Goal: Check status: Check status

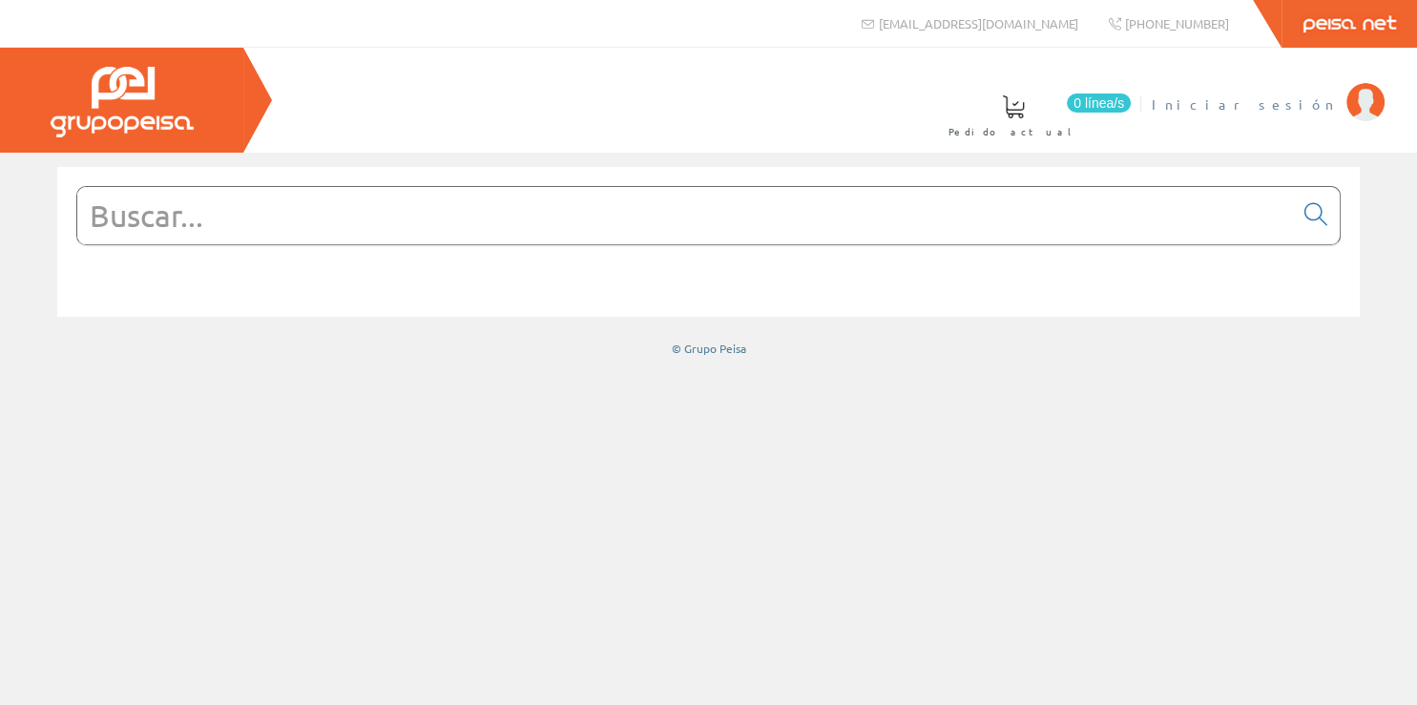
click at [1288, 98] on span "Iniciar sesión" at bounding box center [1243, 103] width 185 height 19
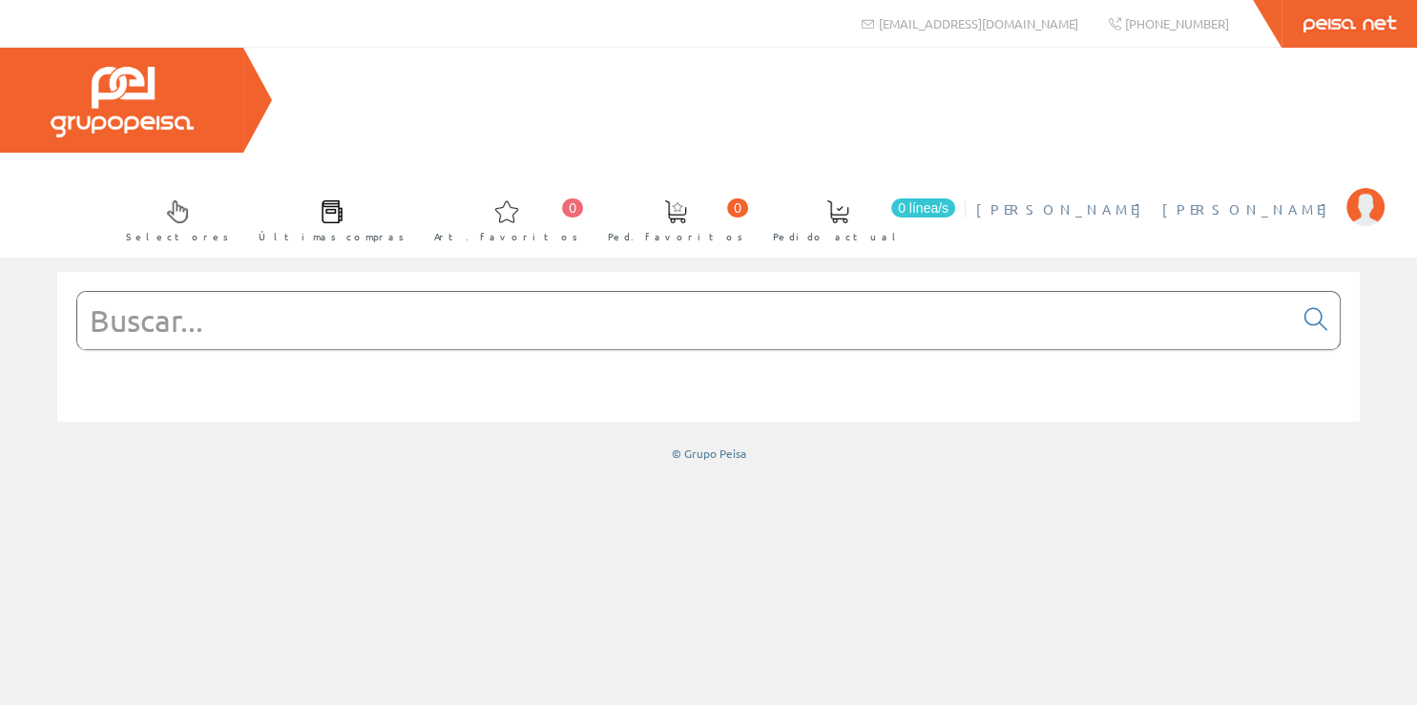
click at [1217, 199] on span "[PERSON_NAME] [PERSON_NAME]" at bounding box center [1156, 208] width 361 height 19
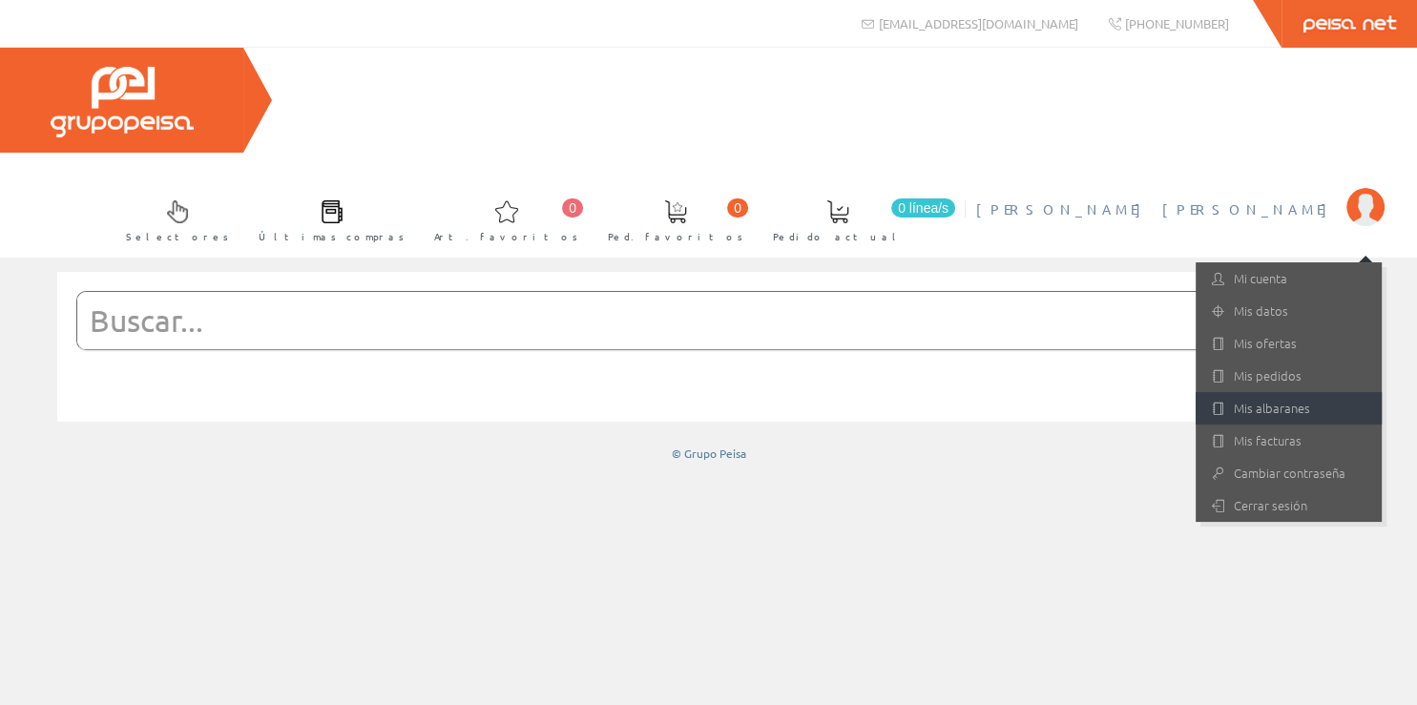
click at [1265, 392] on link "Mis albaranes" at bounding box center [1288, 408] width 186 height 32
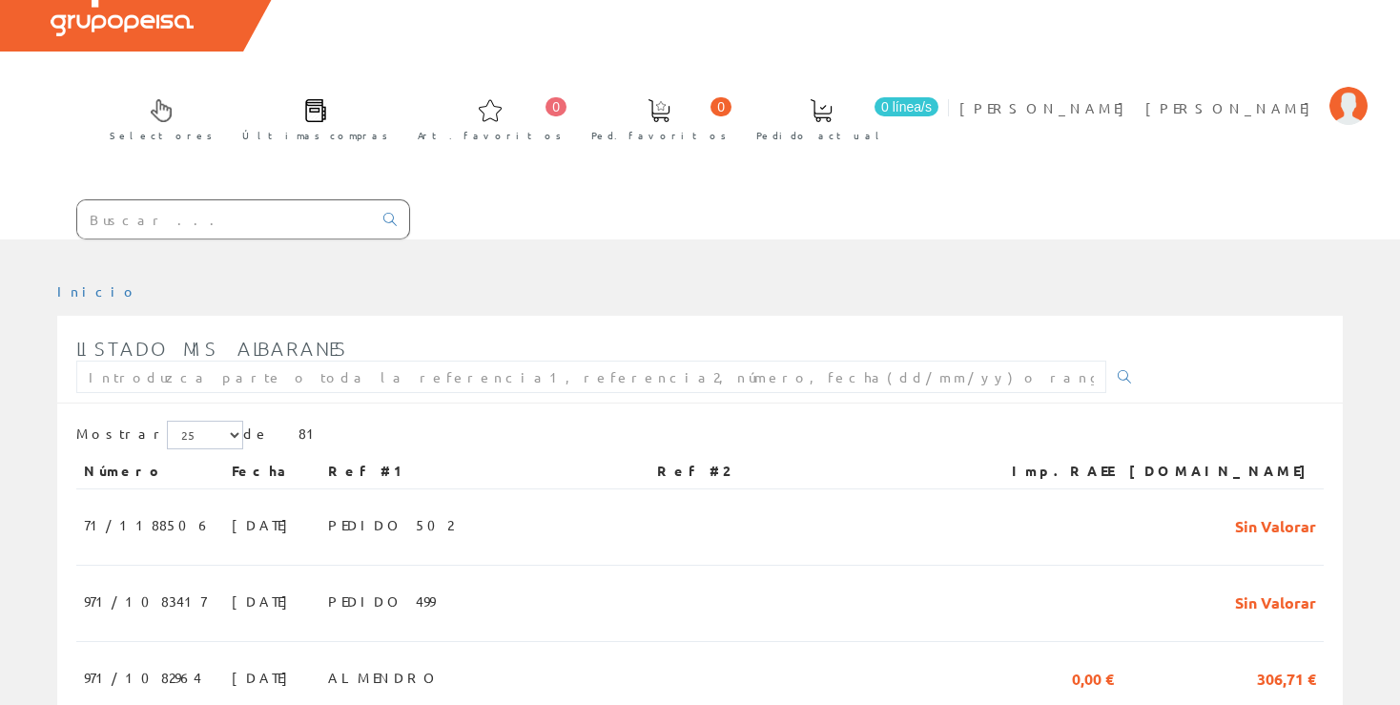
scroll to position [201, 0]
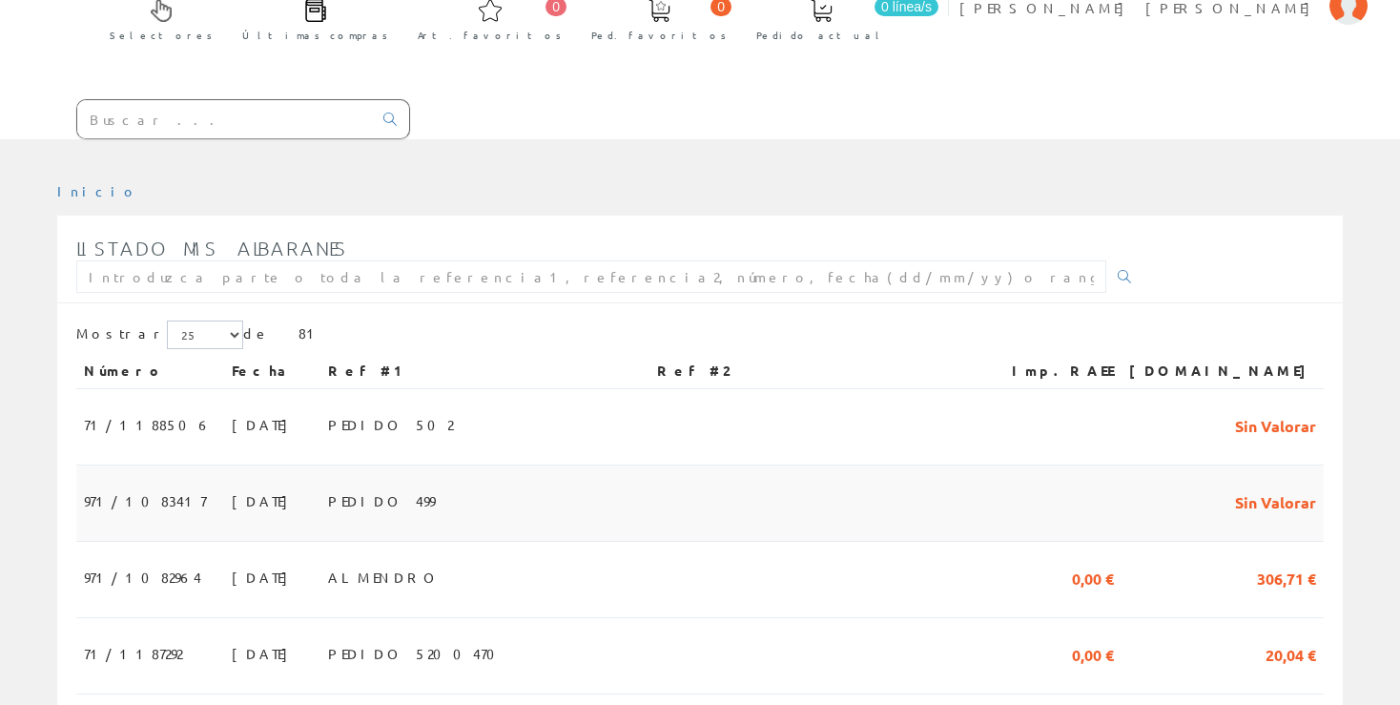
click at [123, 485] on span "971/1083417" at bounding box center [145, 501] width 122 height 32
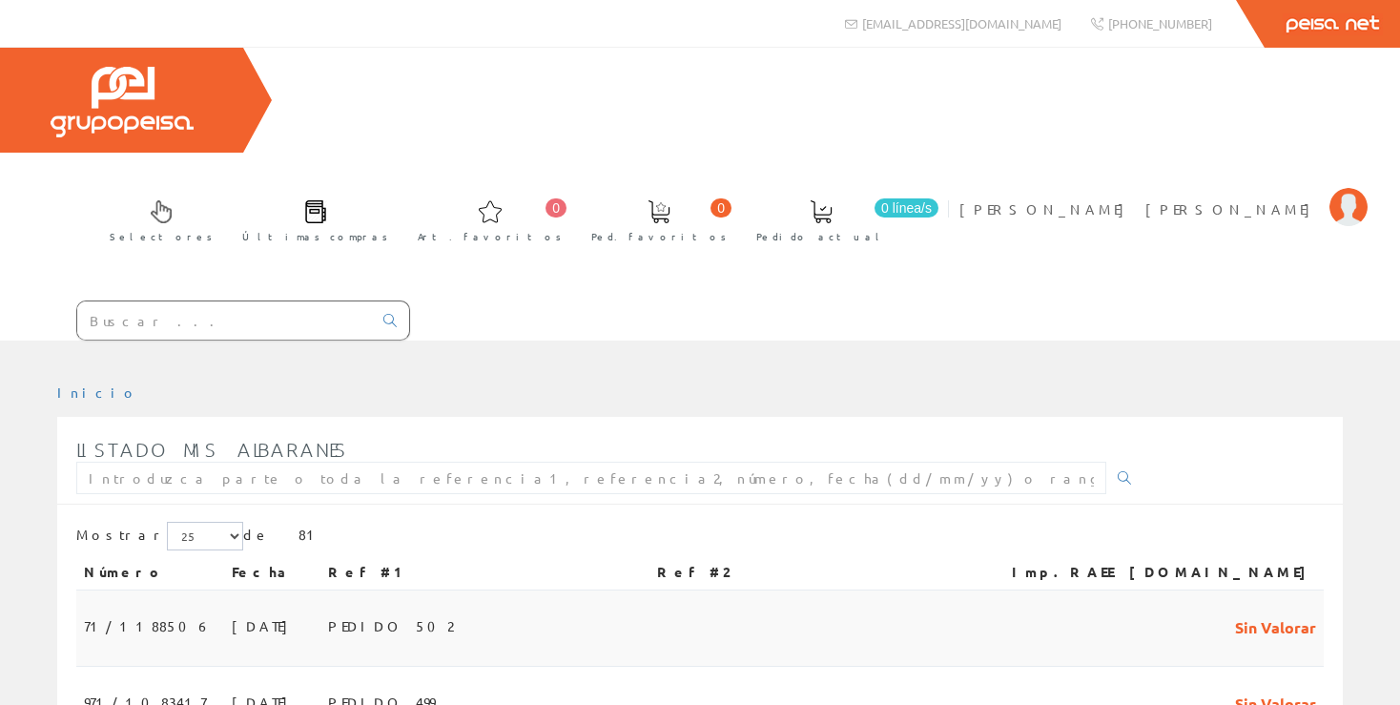
scroll to position [201, 0]
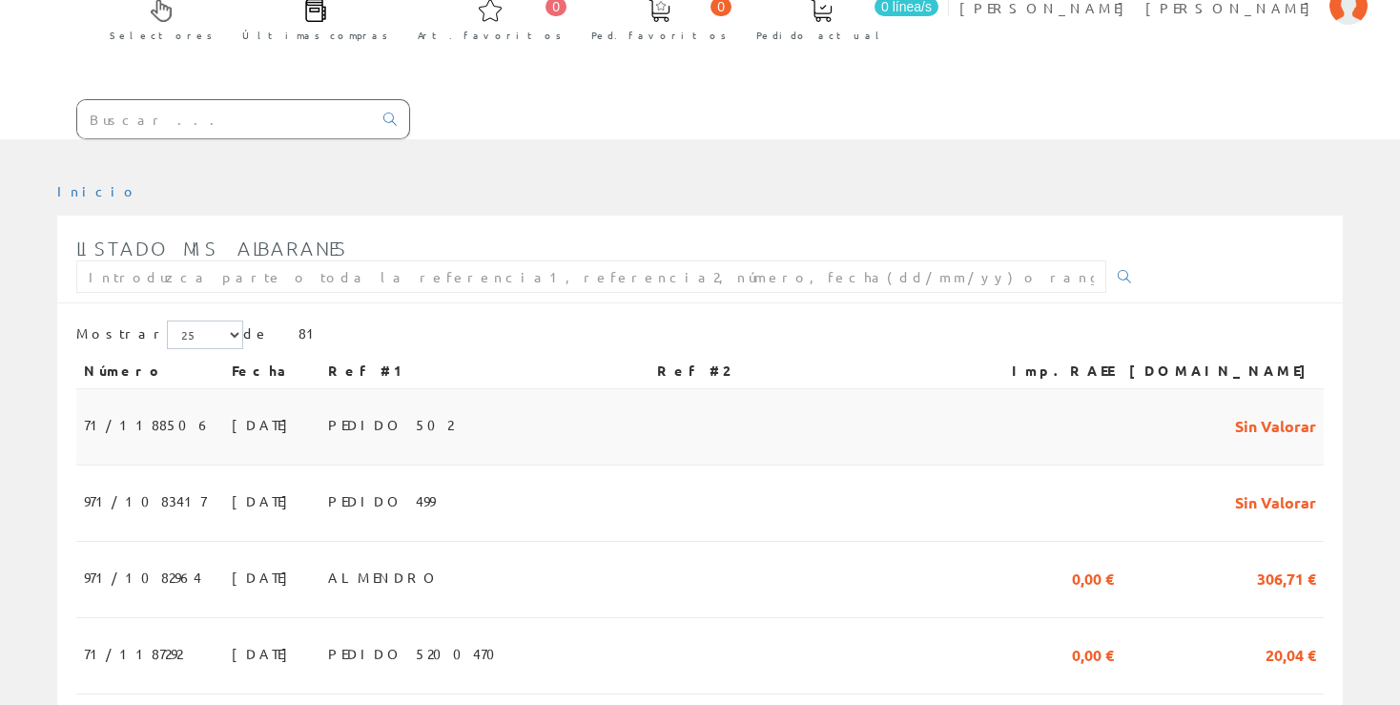
click at [232, 408] on span "[DATE]" at bounding box center [265, 424] width 66 height 32
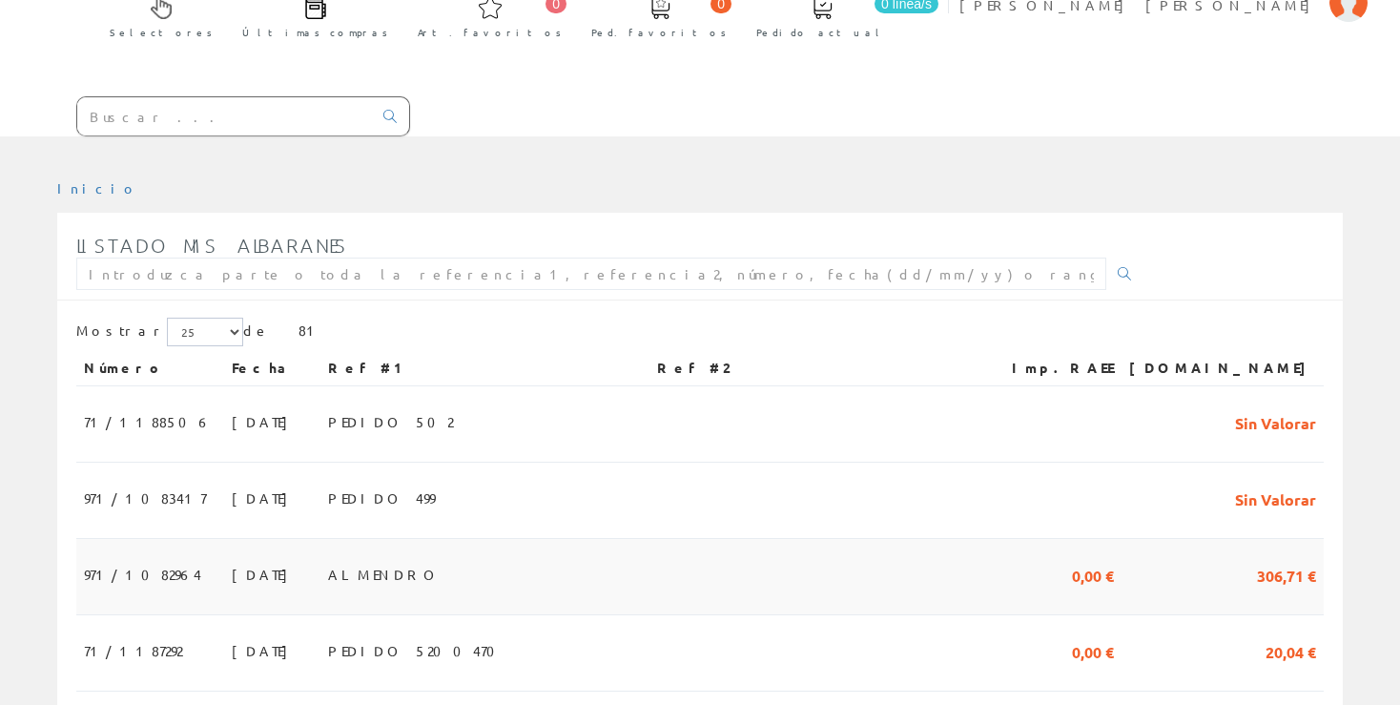
scroll to position [201, 0]
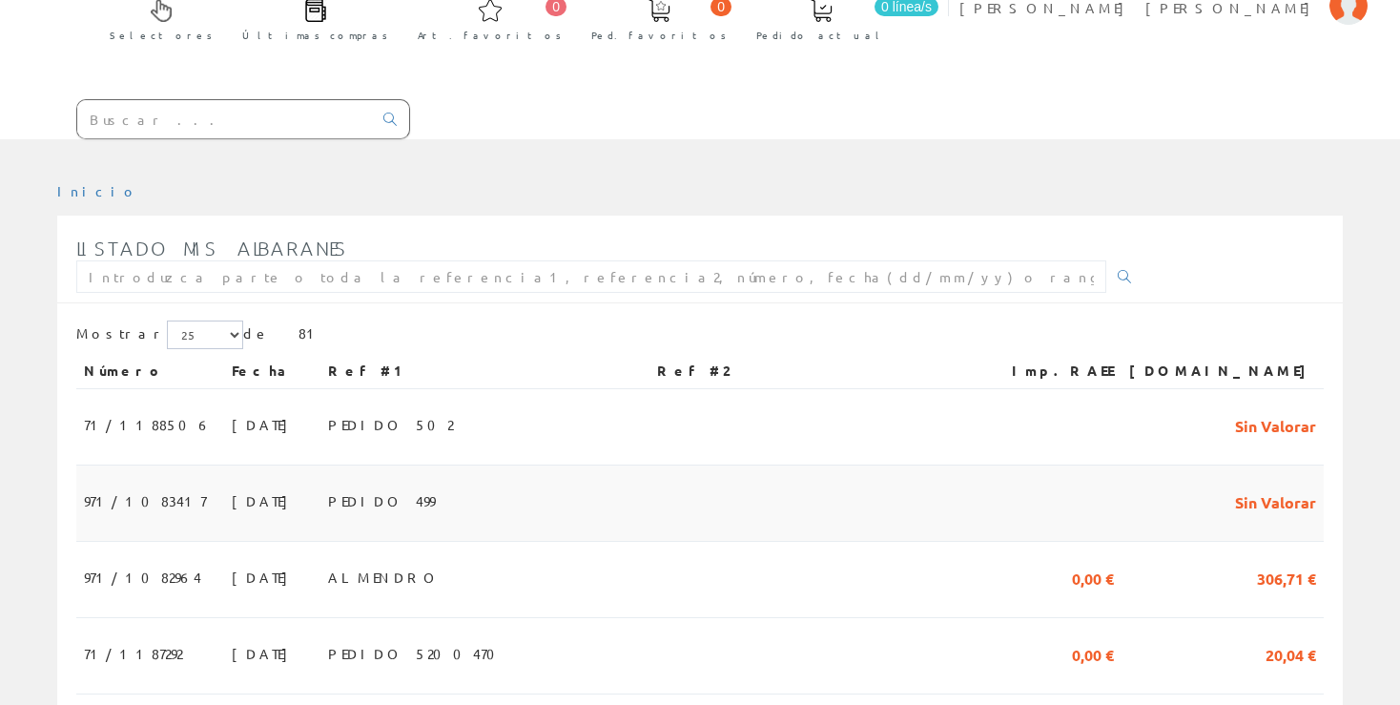
click at [264, 465] on td "[DATE]" at bounding box center [272, 503] width 96 height 76
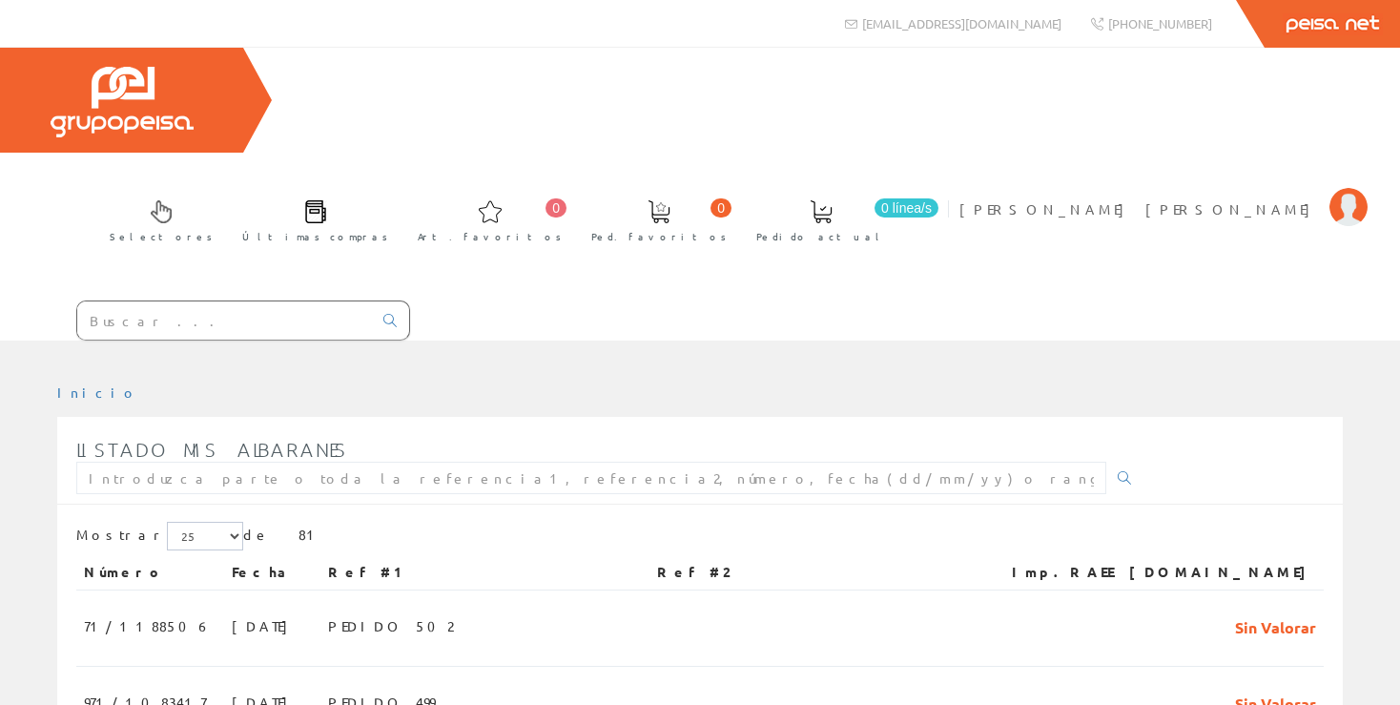
scroll to position [201, 0]
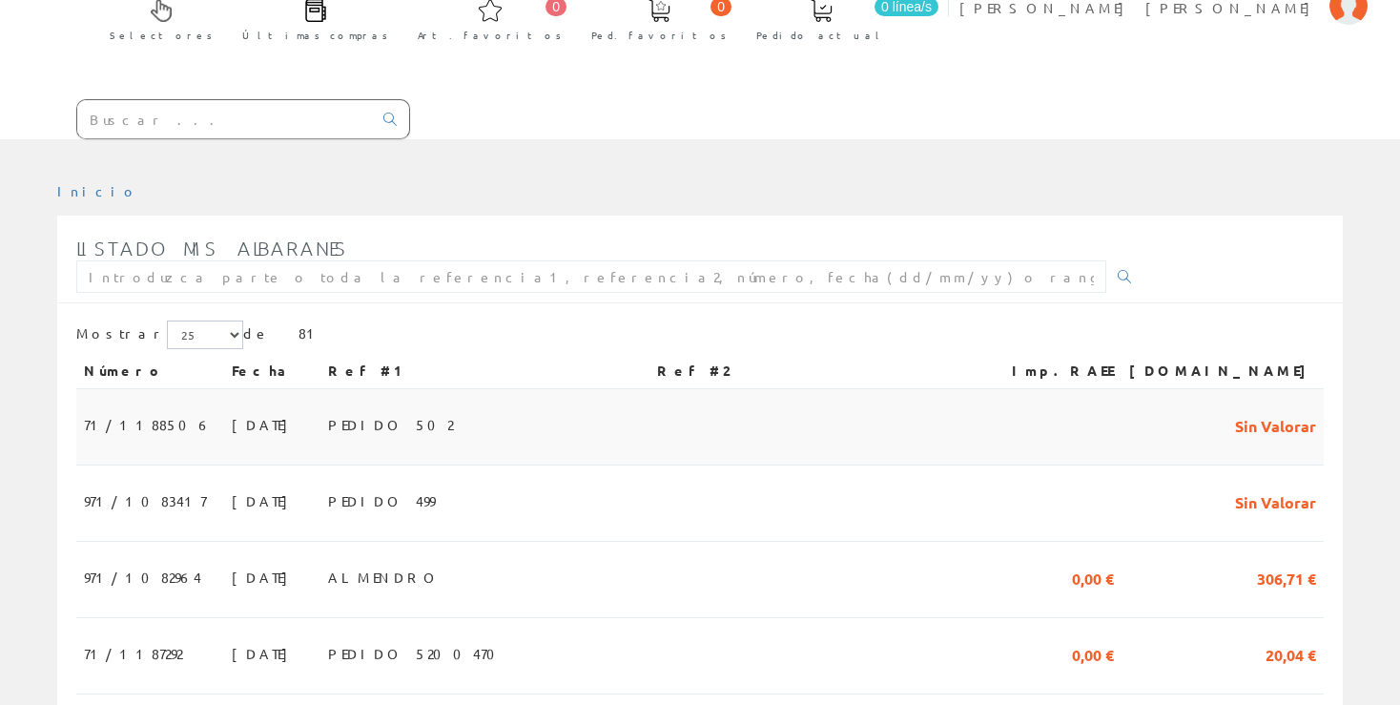
click at [321, 389] on td "[DATE]" at bounding box center [272, 427] width 96 height 76
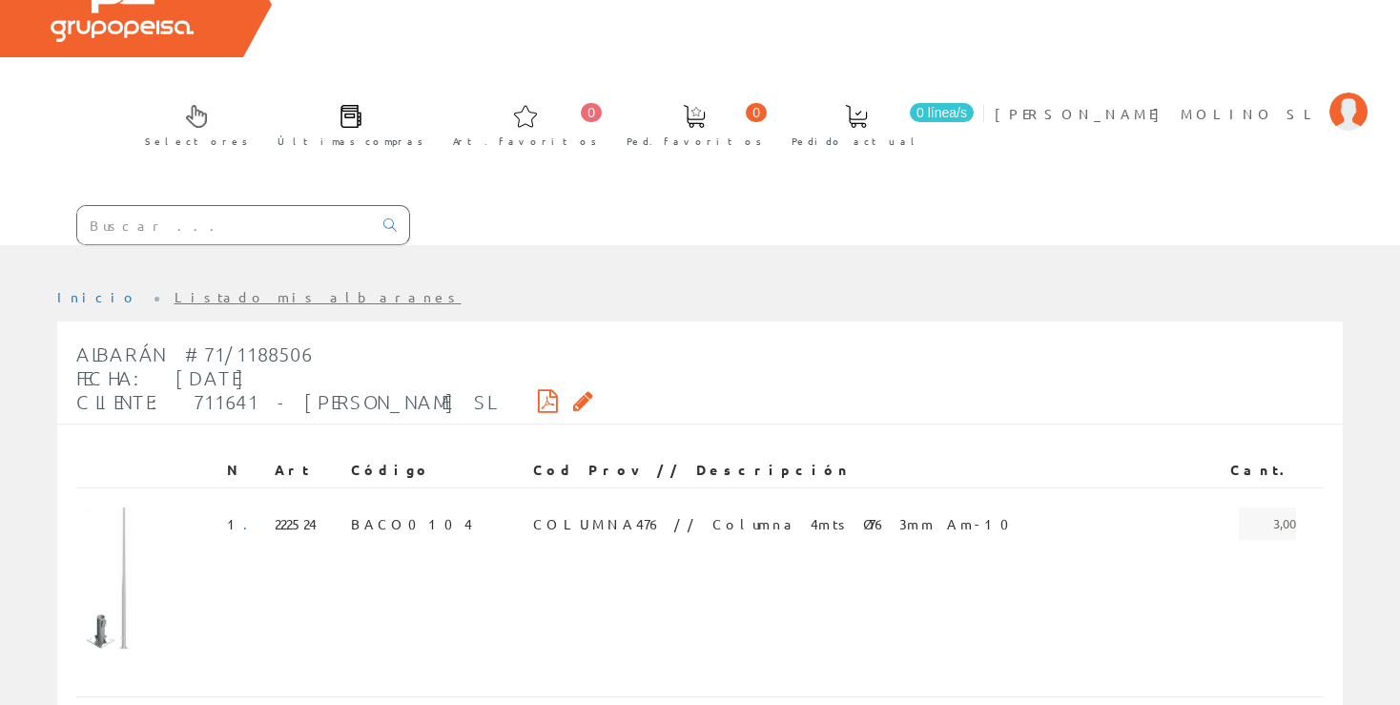
scroll to position [114, 0]
